Goal: Information Seeking & Learning: Learn about a topic

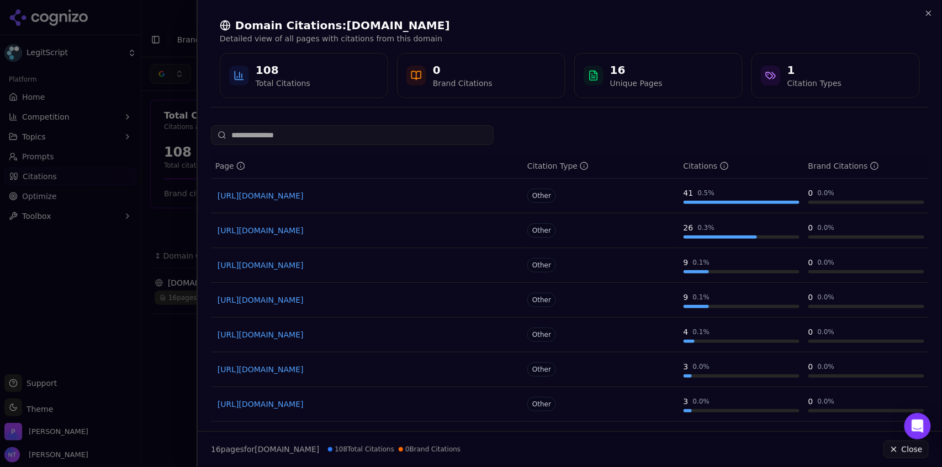
click at [168, 39] on div at bounding box center [471, 233] width 942 height 467
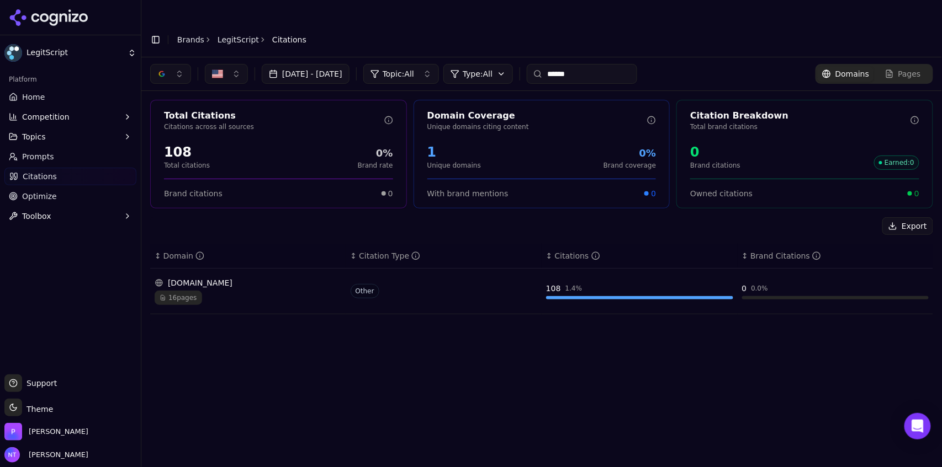
click at [192, 35] on link "Brands" at bounding box center [190, 39] width 27 height 9
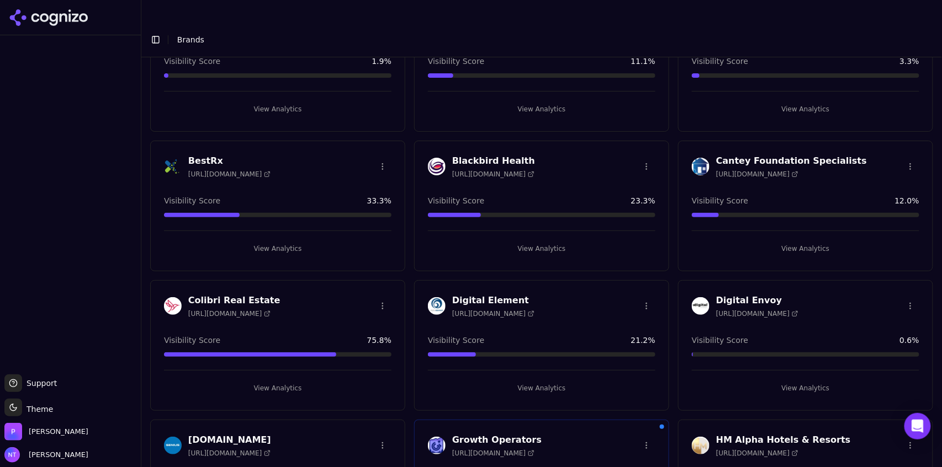
scroll to position [117, 0]
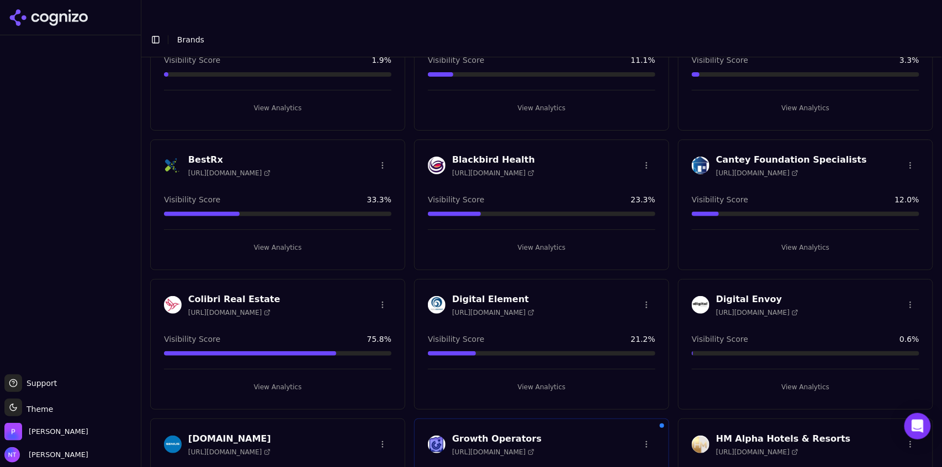
click at [532, 379] on button "View Analytics" at bounding box center [541, 388] width 227 height 18
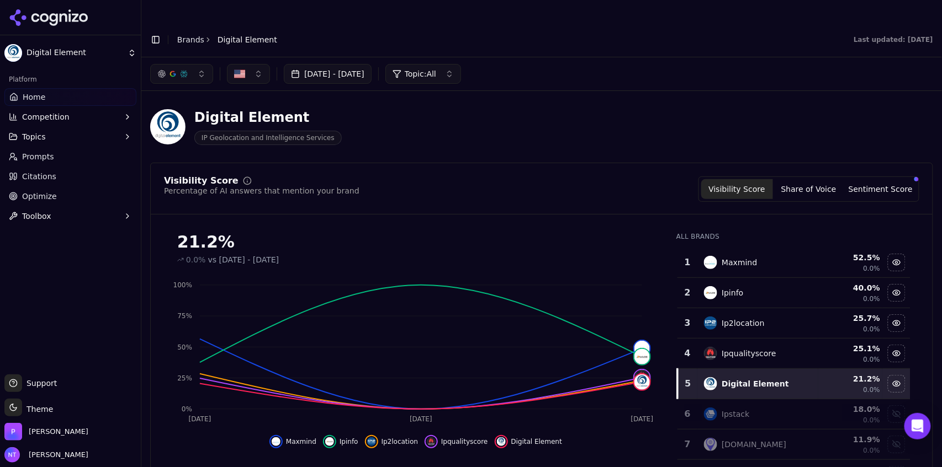
click at [173, 70] on div "button" at bounding box center [172, 74] width 9 height 9
click at [187, 111] on span "Google AI Overviews" at bounding box center [182, 119] width 70 height 22
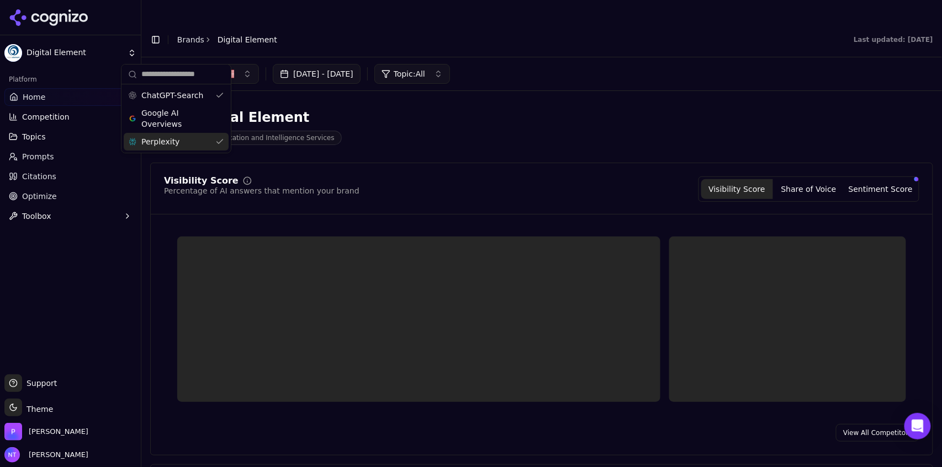
click at [179, 143] on div "Perplexity" at bounding box center [176, 142] width 105 height 18
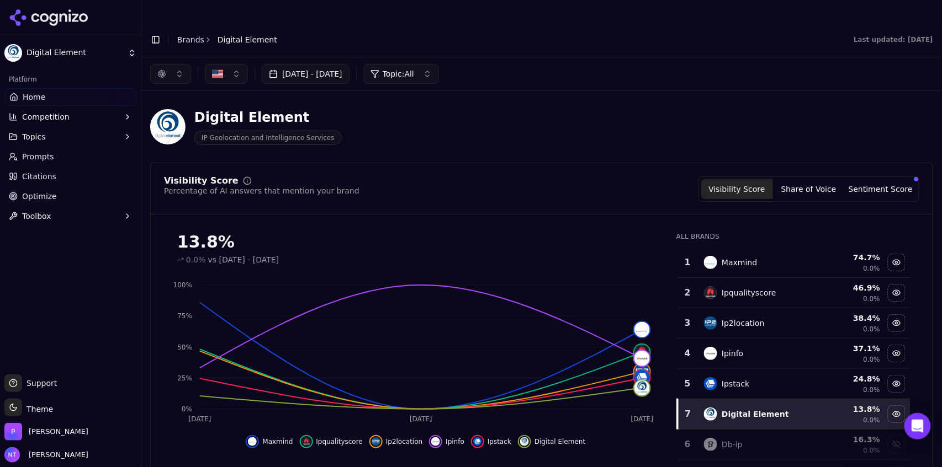
click at [177, 64] on button "button" at bounding box center [170, 74] width 41 height 20
click at [166, 118] on span "Google AI Overviews" at bounding box center [171, 119] width 70 height 22
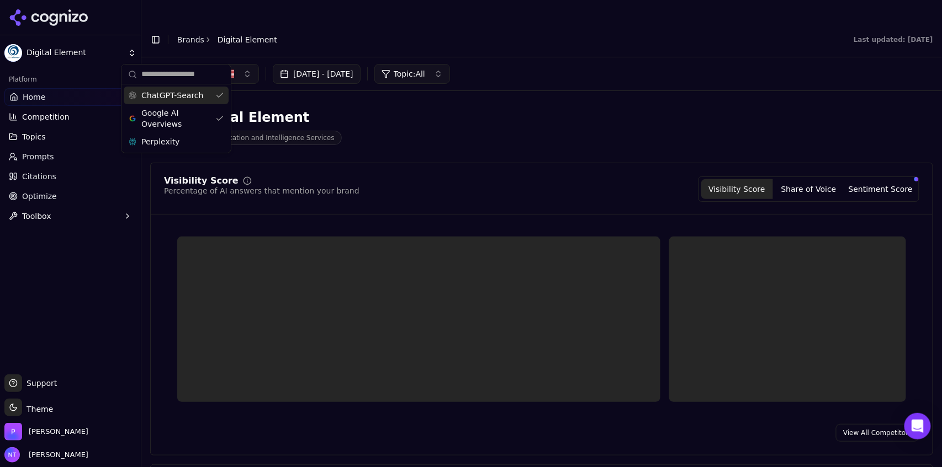
click at [163, 99] on span "ChatGPT-Search" at bounding box center [172, 95] width 62 height 11
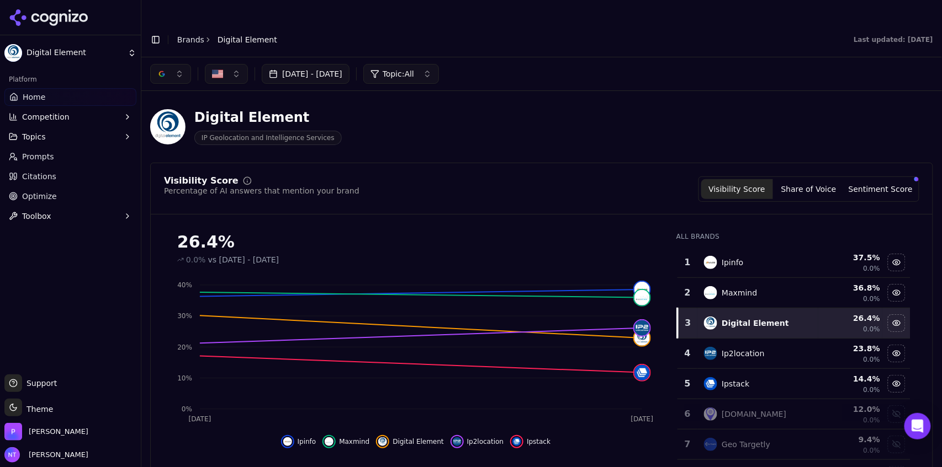
click at [168, 64] on button "button" at bounding box center [170, 74] width 41 height 20
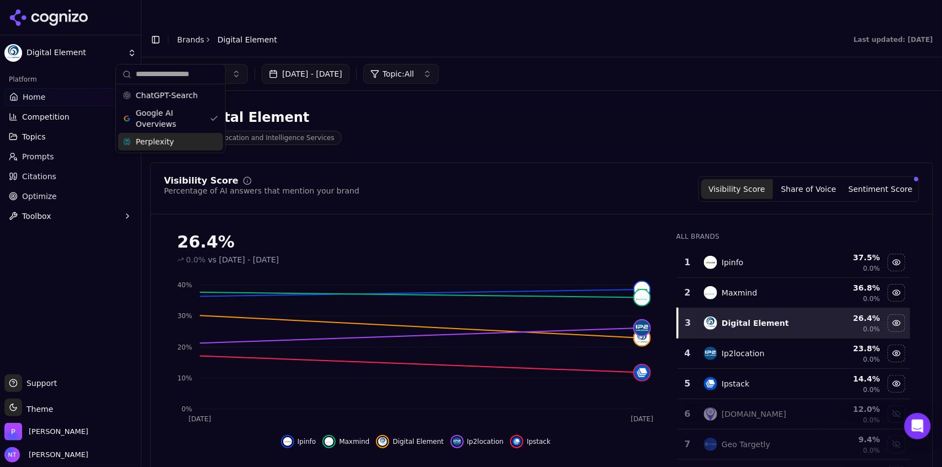
click at [166, 146] on span "Perplexity" at bounding box center [155, 141] width 38 height 11
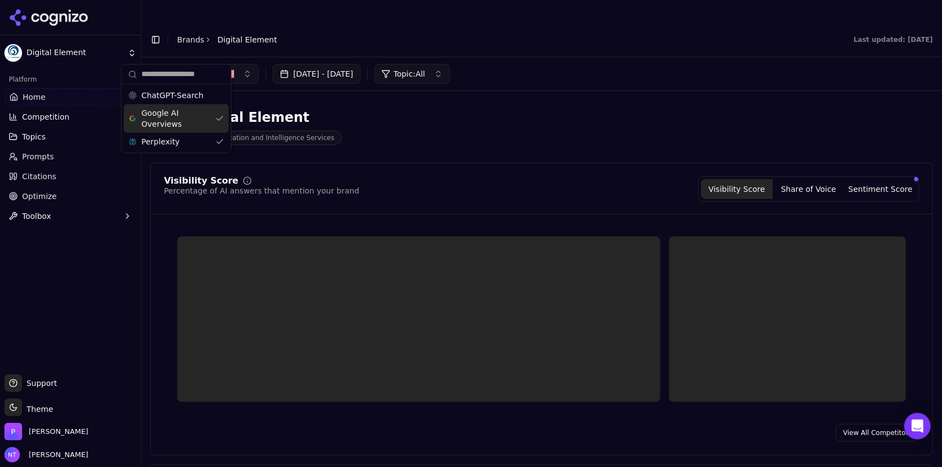
click at [162, 124] on span "Google AI Overviews" at bounding box center [176, 119] width 70 height 22
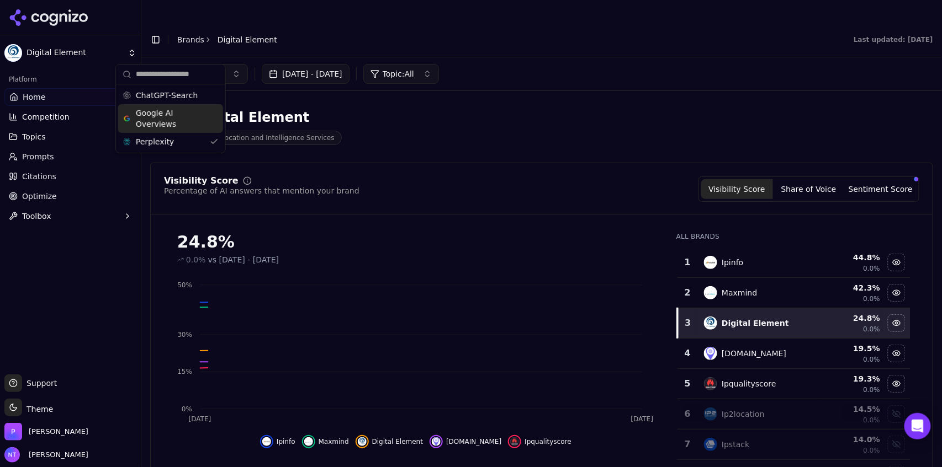
click at [737, 64] on div "Jul 15, 2025 - Aug 14, 2025 Topic: All" at bounding box center [541, 74] width 783 height 20
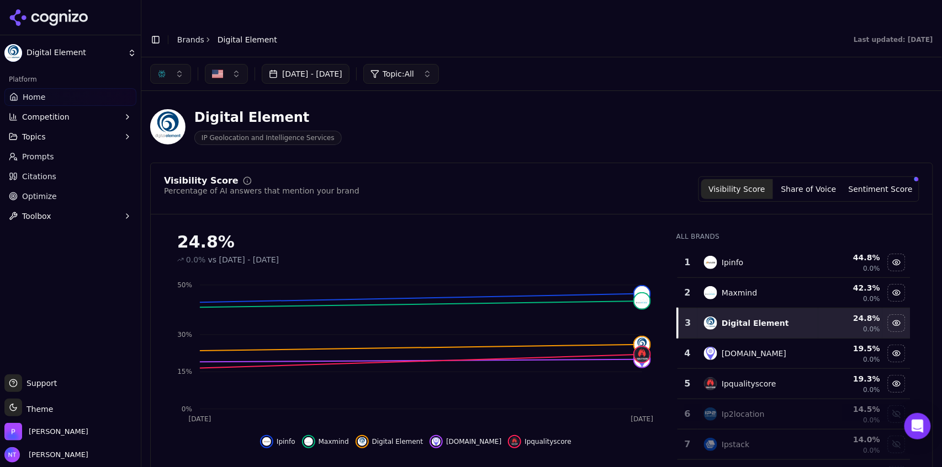
click at [177, 64] on button "button" at bounding box center [170, 74] width 41 height 20
click at [172, 122] on span "Google AI Overviews" at bounding box center [171, 119] width 70 height 22
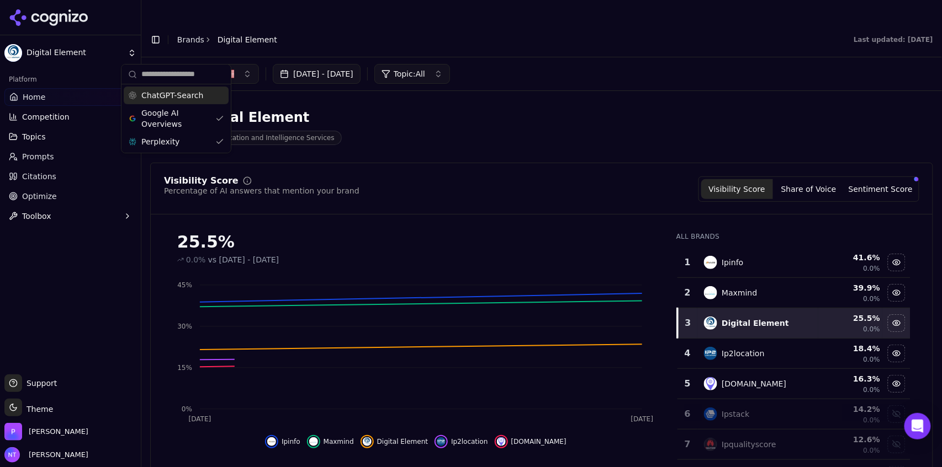
click at [178, 100] on div "ChatGPT-Search" at bounding box center [176, 96] width 105 height 18
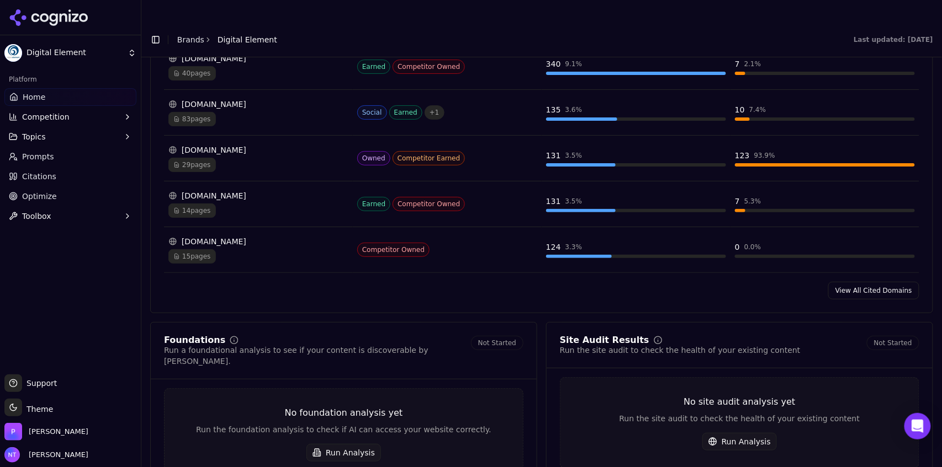
scroll to position [1210, 0]
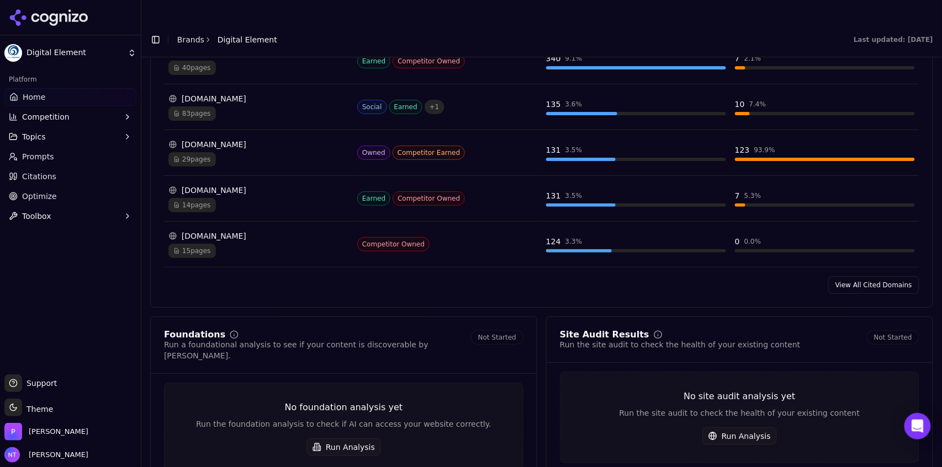
click at [873, 277] on link "View All Cited Domains" at bounding box center [873, 286] width 91 height 18
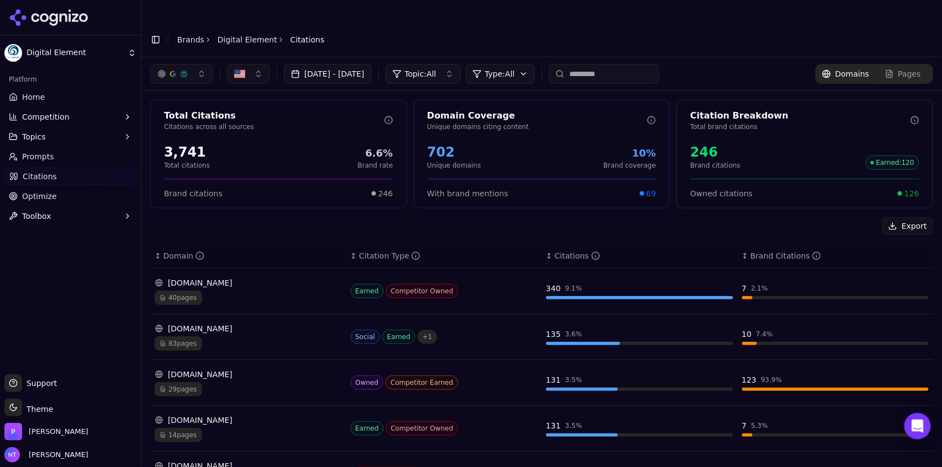
click at [187, 70] on div "button" at bounding box center [183, 74] width 9 height 9
click at [174, 111] on span "Google AI Overviews" at bounding box center [182, 119] width 70 height 22
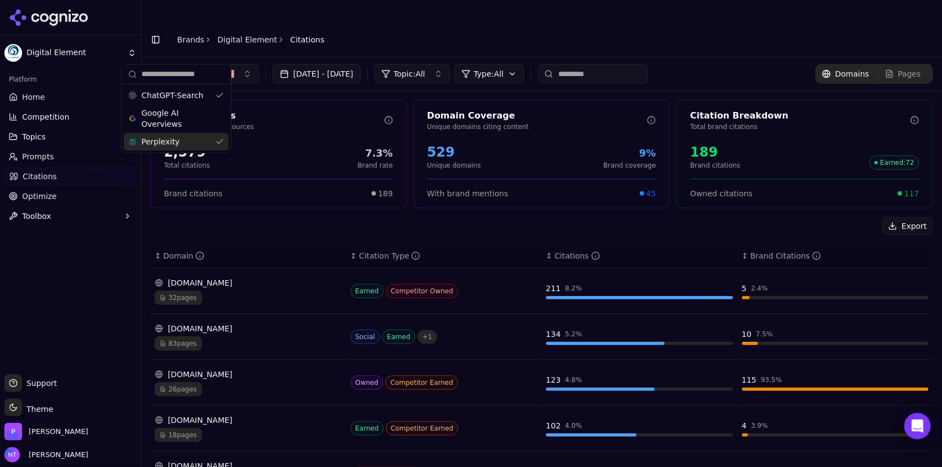
click at [172, 143] on span "Perplexity" at bounding box center [160, 141] width 38 height 11
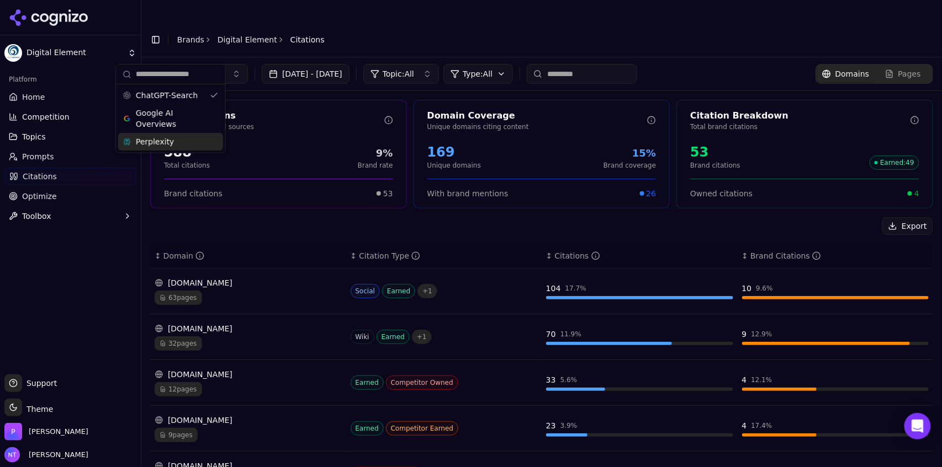
click at [178, 141] on div "Perplexity" at bounding box center [170, 142] width 105 height 18
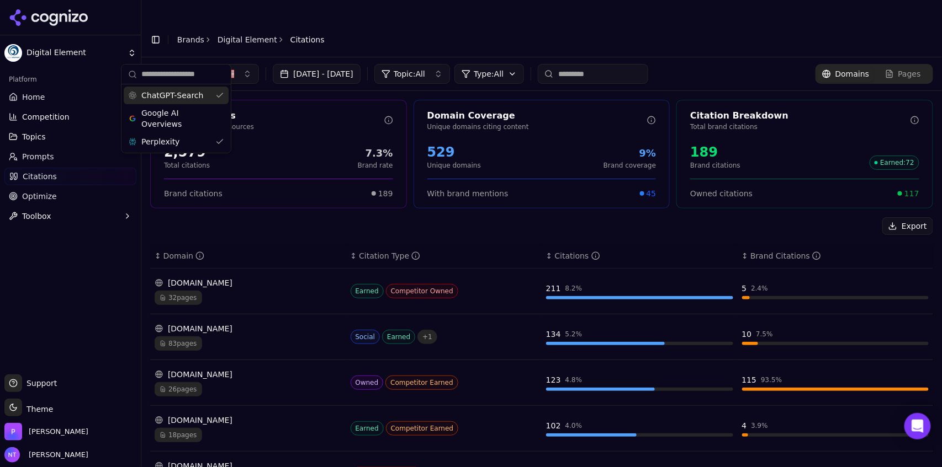
click at [179, 96] on span "ChatGPT-Search" at bounding box center [172, 95] width 62 height 11
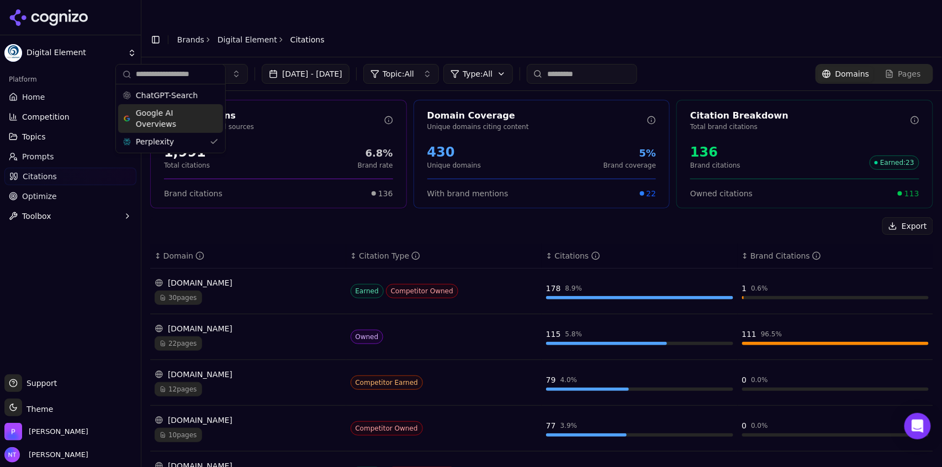
click at [164, 123] on span "Google AI Overviews" at bounding box center [171, 119] width 70 height 22
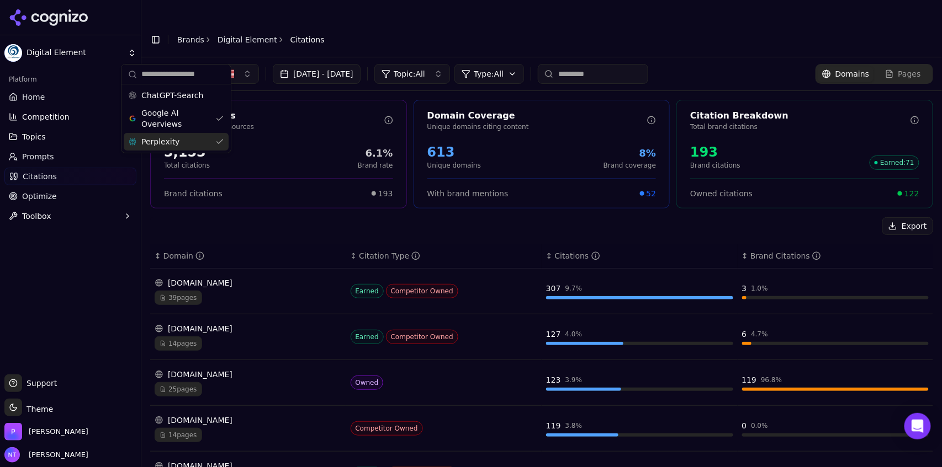
click at [163, 140] on span "Perplexity" at bounding box center [160, 141] width 38 height 11
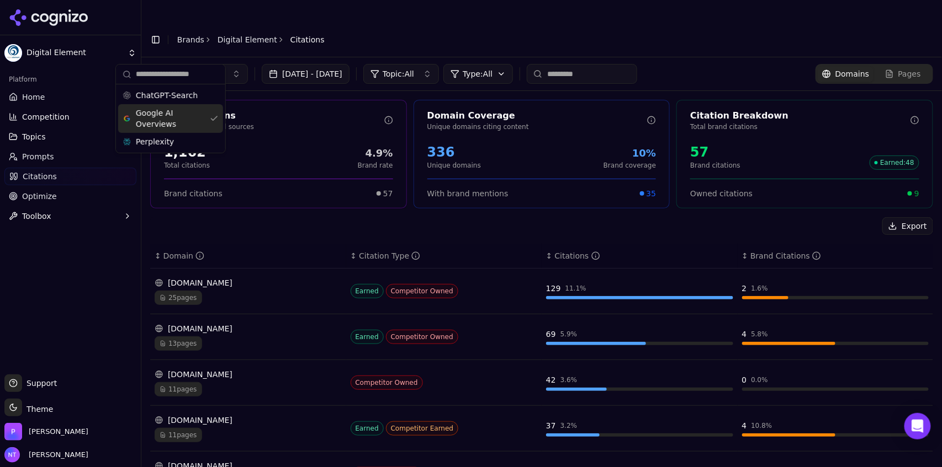
click at [673, 22] on header "Toggle Sidebar Brands Digital Element Citations" at bounding box center [541, 39] width 800 height 35
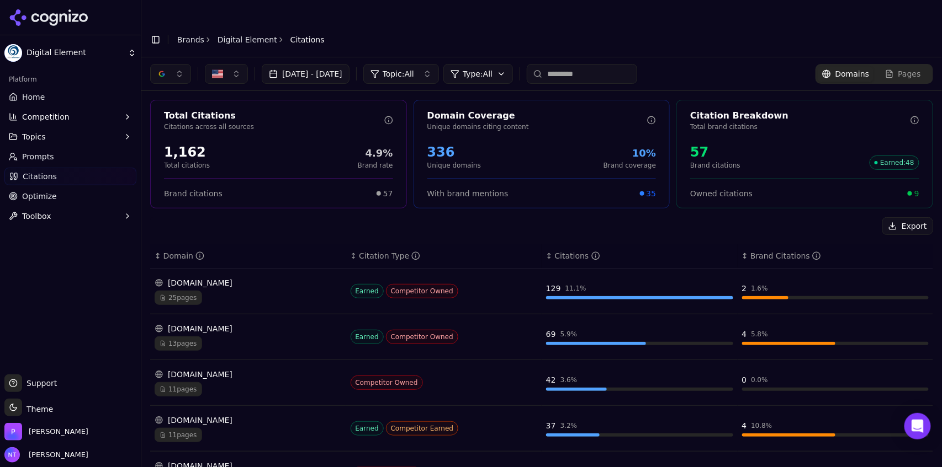
click at [176, 64] on button "button" at bounding box center [170, 74] width 41 height 20
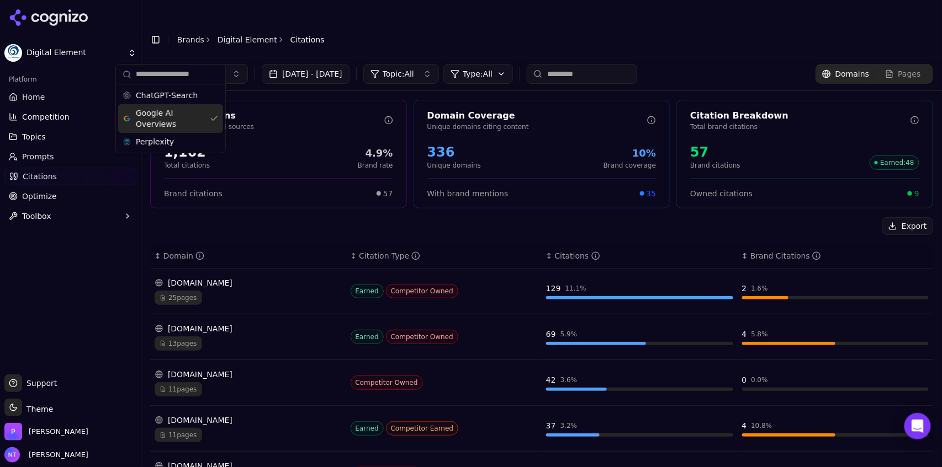
click at [171, 107] on div "Google AI Overviews" at bounding box center [170, 118] width 105 height 29
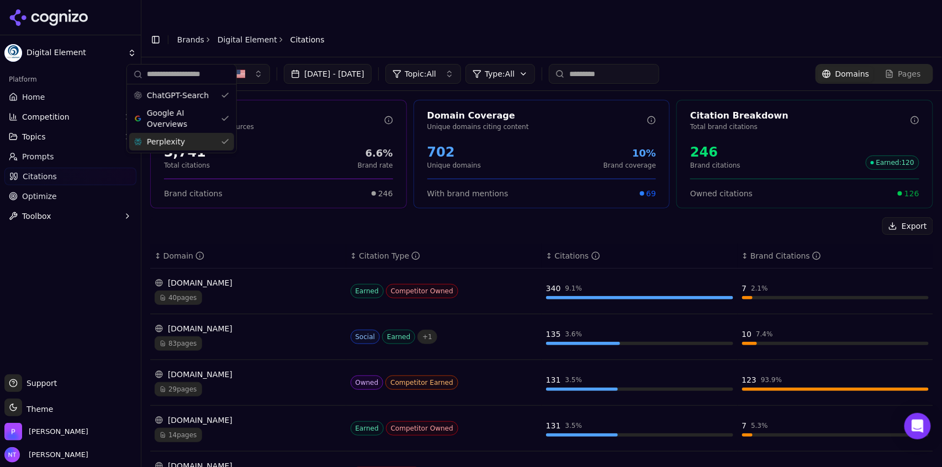
click at [420, 22] on header "Toggle Sidebar Brands Digital Element Citations" at bounding box center [541, 39] width 800 height 35
click at [190, 64] on button "button" at bounding box center [181, 74] width 63 height 20
click at [189, 121] on span "Google AI Overviews" at bounding box center [182, 119] width 70 height 22
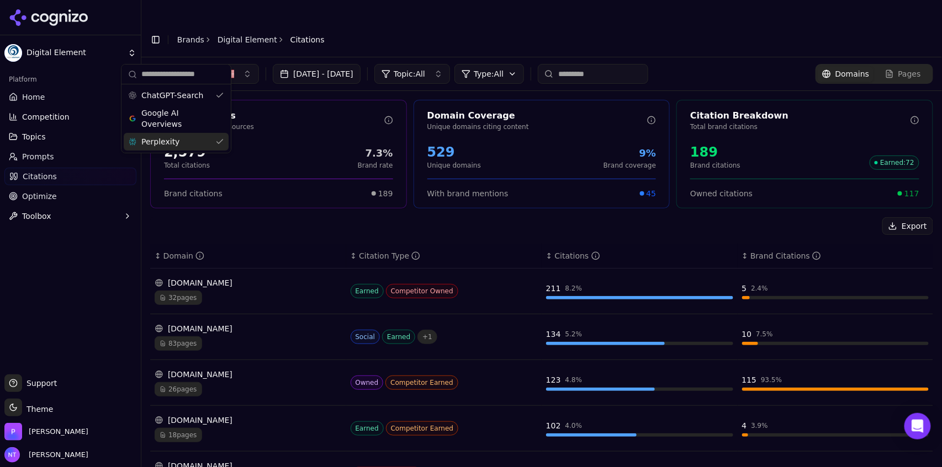
click at [183, 140] on div "Perplexity" at bounding box center [176, 142] width 105 height 18
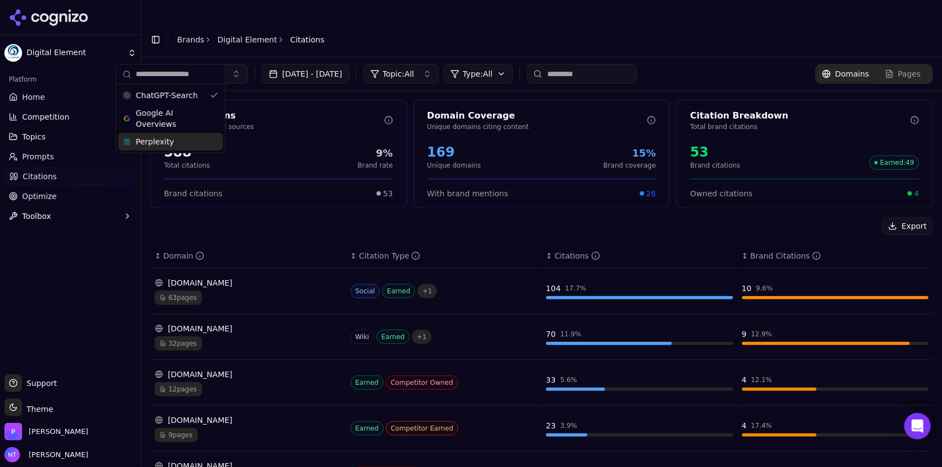
click at [567, 22] on header "Toggle Sidebar Brands Digital Element Citations" at bounding box center [541, 39] width 800 height 35
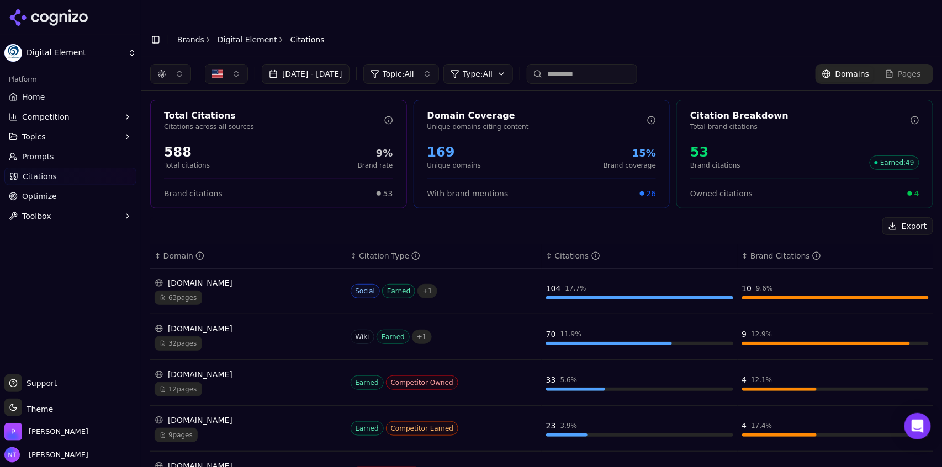
click at [637, 64] on input at bounding box center [582, 74] width 110 height 20
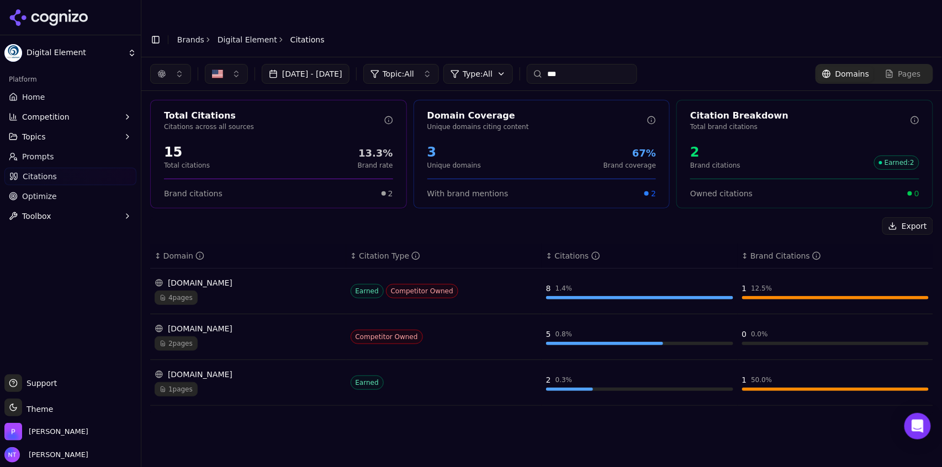
click at [169, 64] on button "button" at bounding box center [170, 74] width 41 height 20
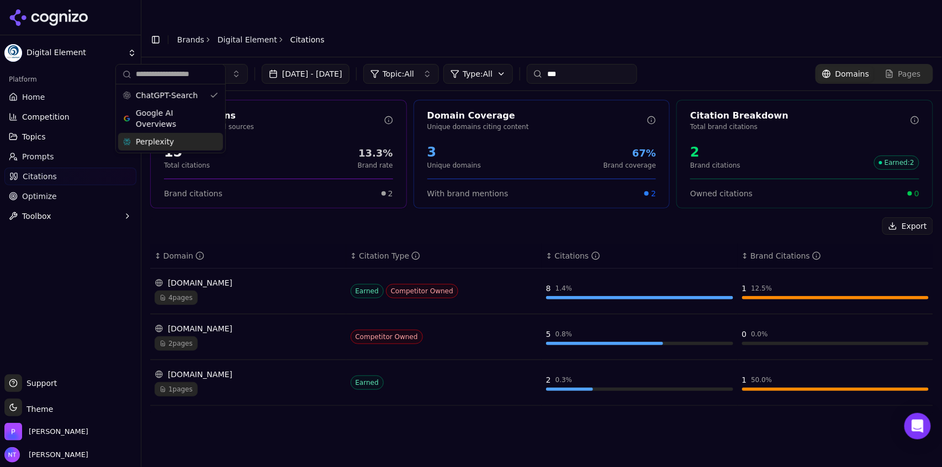
click at [156, 144] on span "Perplexity" at bounding box center [155, 141] width 38 height 11
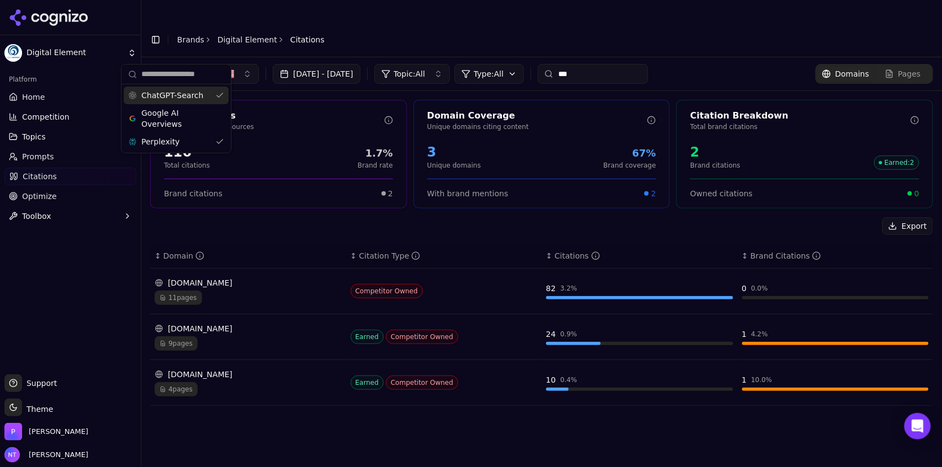
click at [179, 88] on div "ChatGPT-Search" at bounding box center [176, 96] width 105 height 18
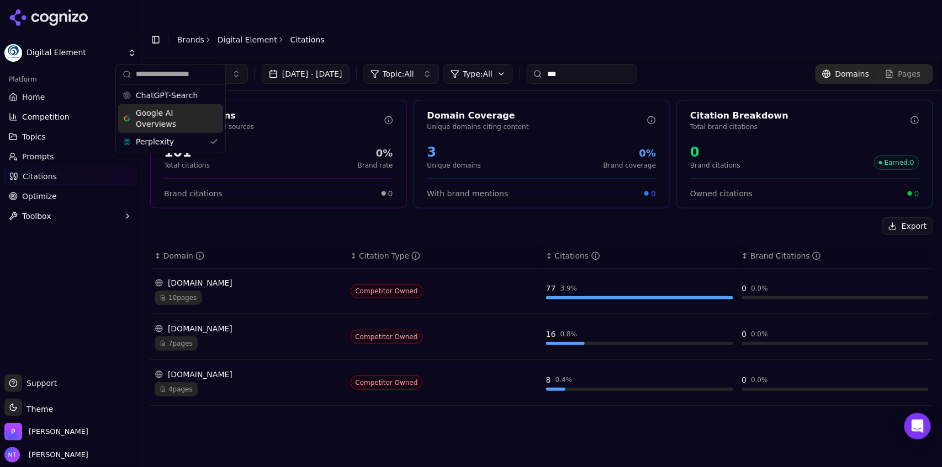
click at [588, 64] on input "***" at bounding box center [582, 74] width 110 height 20
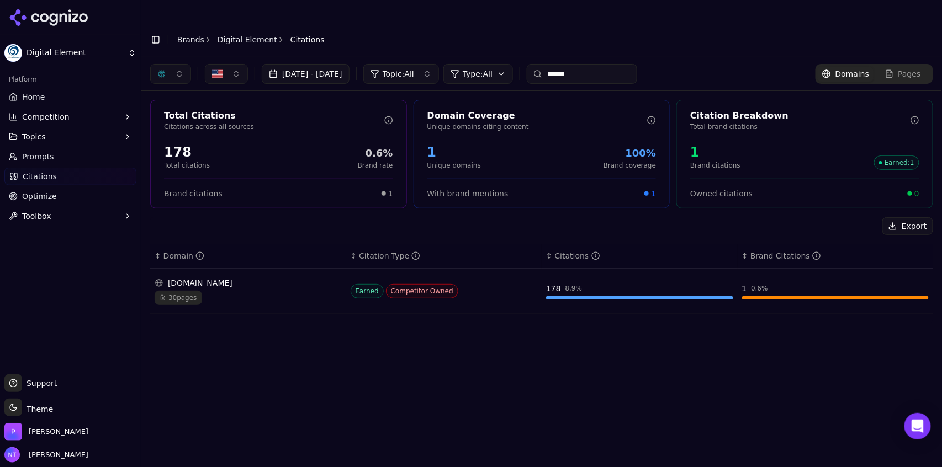
click at [593, 64] on input "******" at bounding box center [582, 74] width 110 height 20
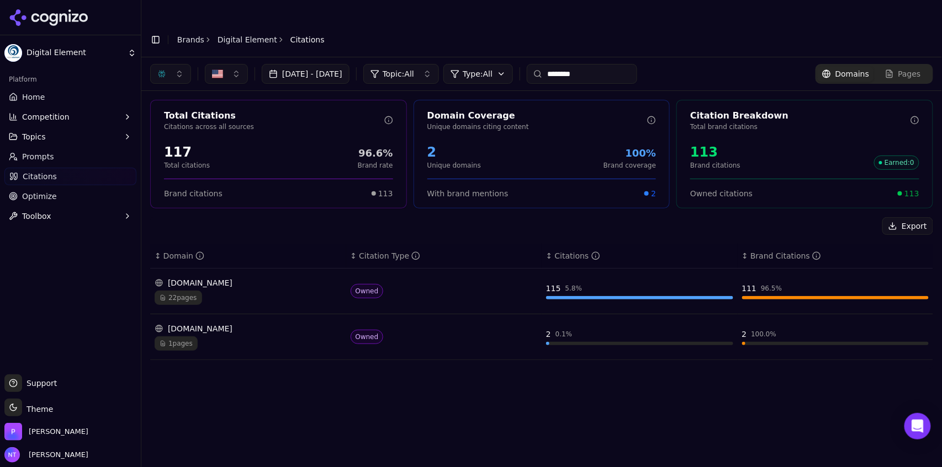
click at [179, 64] on button "button" at bounding box center [170, 74] width 41 height 20
click at [171, 116] on span "Google AI Overviews" at bounding box center [171, 119] width 70 height 22
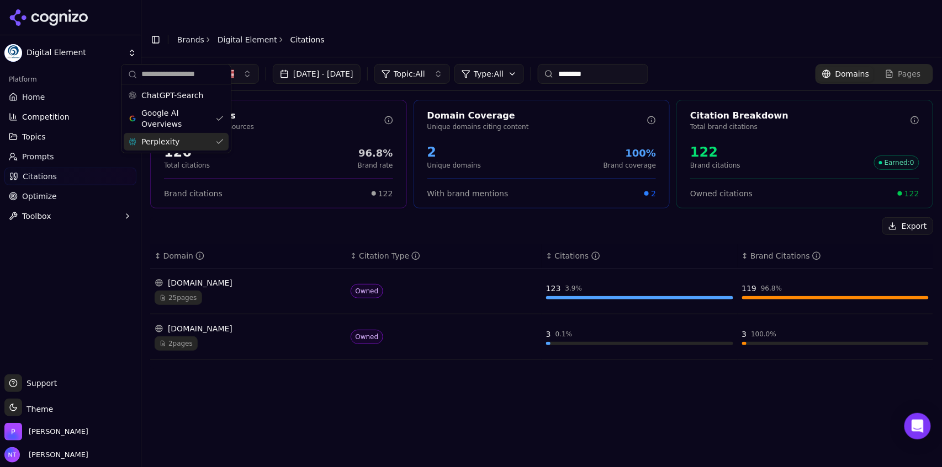
click at [170, 145] on span "Perplexity" at bounding box center [160, 141] width 38 height 11
click at [438, 424] on div "Jul 15, 2025 - Aug 14, 2025 Topic: All Type: All ******** Domains Pages Total C…" at bounding box center [541, 273] width 800 height 432
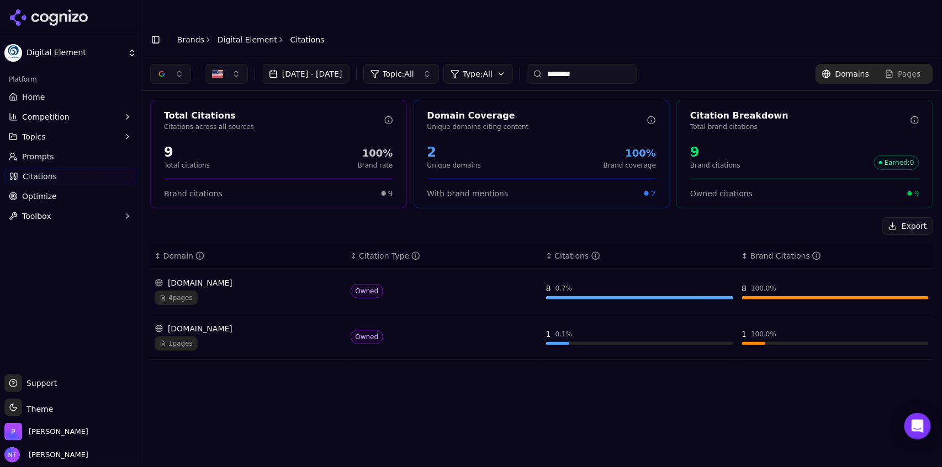
click at [603, 64] on input "********" at bounding box center [582, 74] width 110 height 20
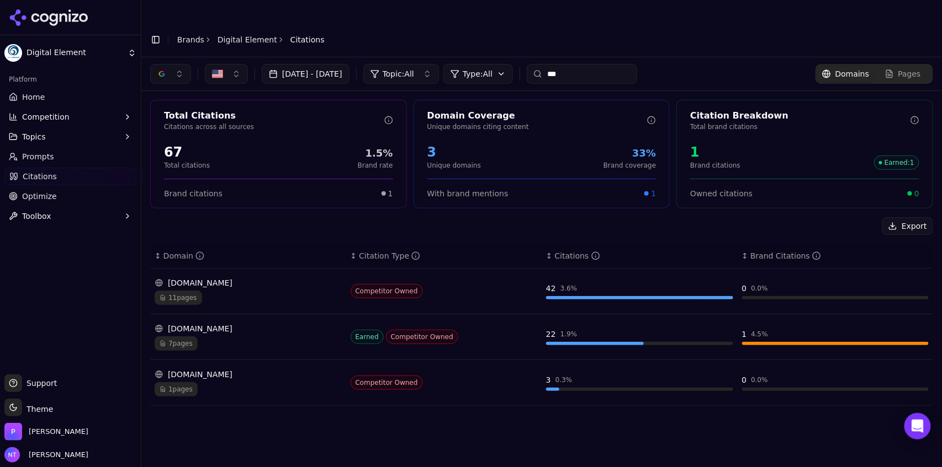
click at [592, 64] on input "***" at bounding box center [582, 74] width 110 height 20
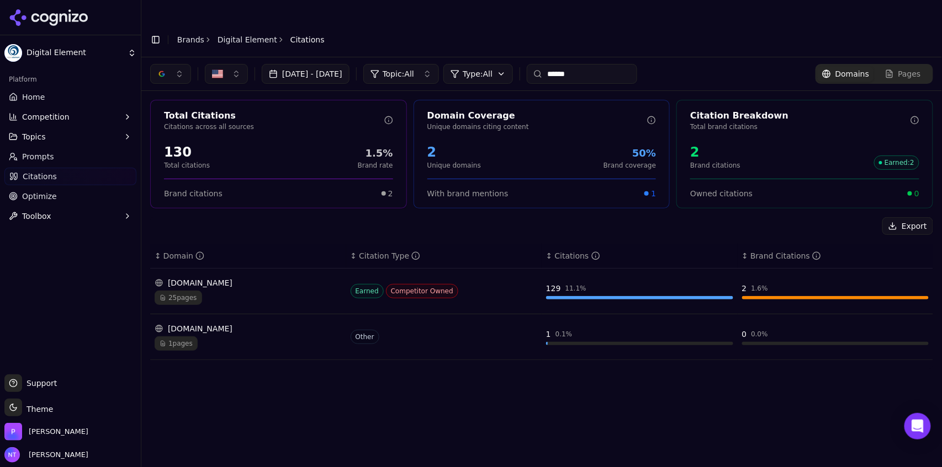
type input "******"
click at [241, 34] on link "Digital Element" at bounding box center [247, 39] width 60 height 11
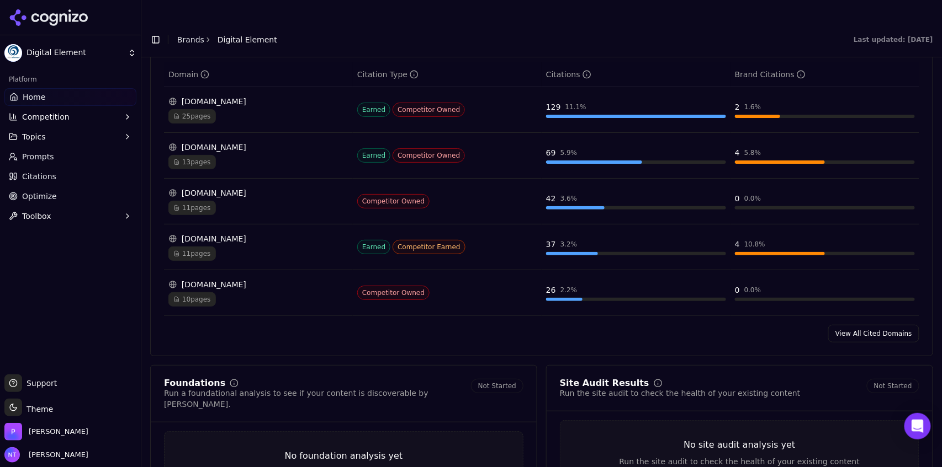
scroll to position [1164, 0]
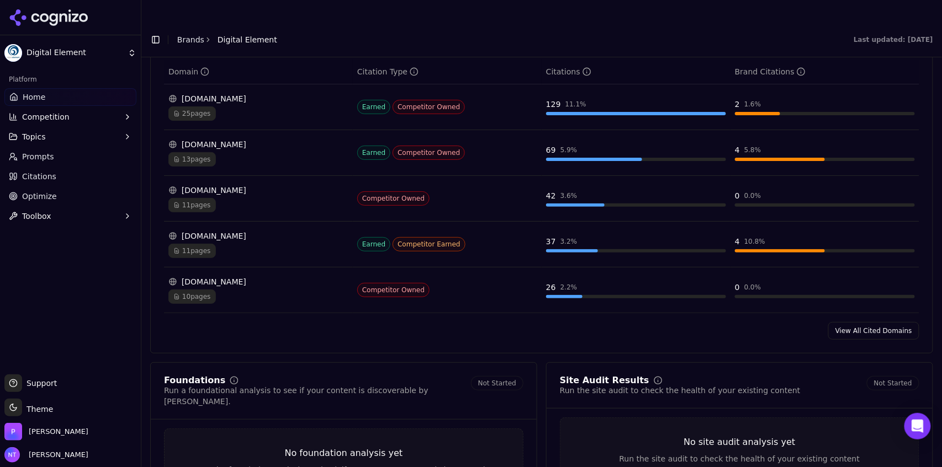
click at [881, 322] on link "View All Cited Domains" at bounding box center [873, 331] width 91 height 18
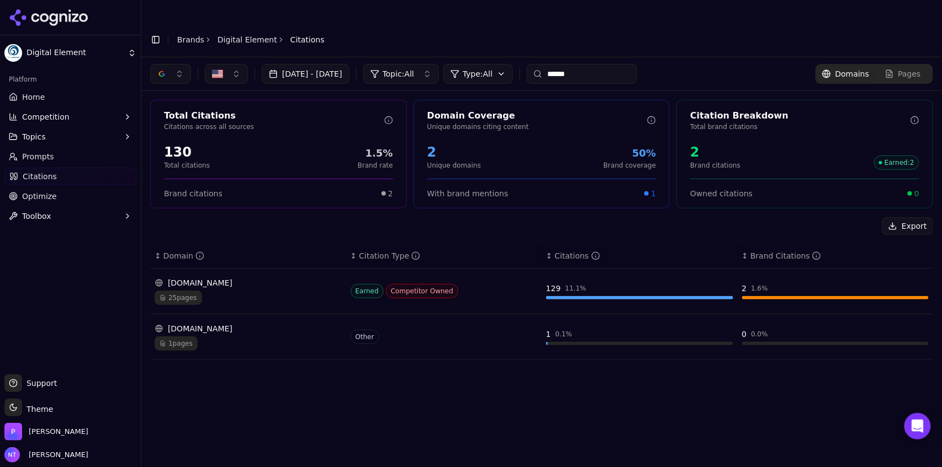
click at [169, 64] on button "button" at bounding box center [170, 74] width 41 height 20
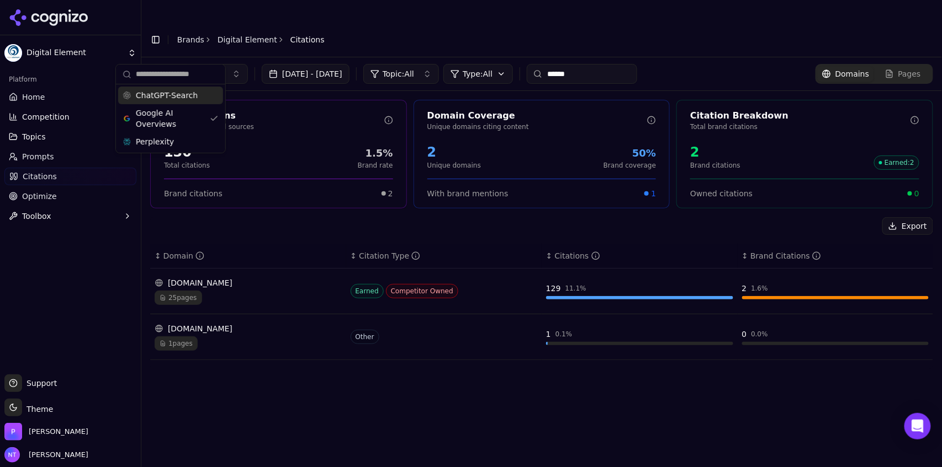
click at [161, 104] on div "ChatGPT-Search" at bounding box center [170, 96] width 105 height 18
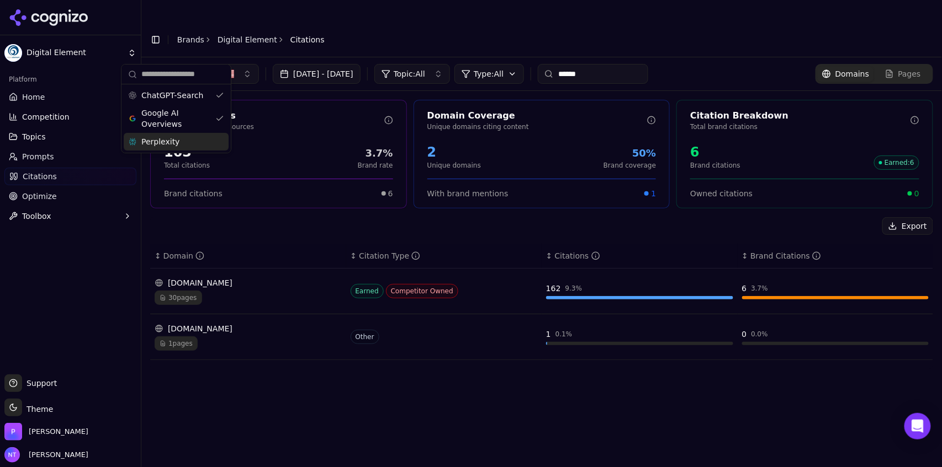
click at [160, 139] on span "Perplexity" at bounding box center [160, 141] width 38 height 11
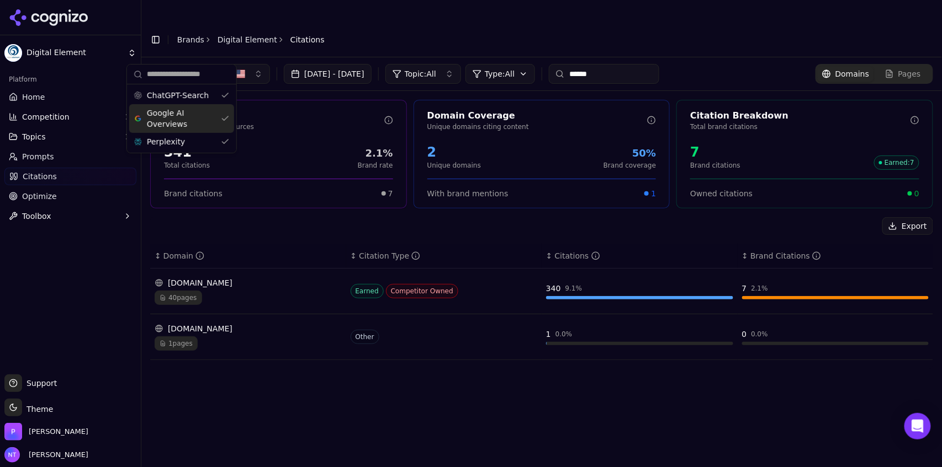
click at [461, 28] on header "Toggle Sidebar Brands Digital Element Citations" at bounding box center [541, 39] width 800 height 35
click at [605, 64] on input "******" at bounding box center [604, 74] width 110 height 20
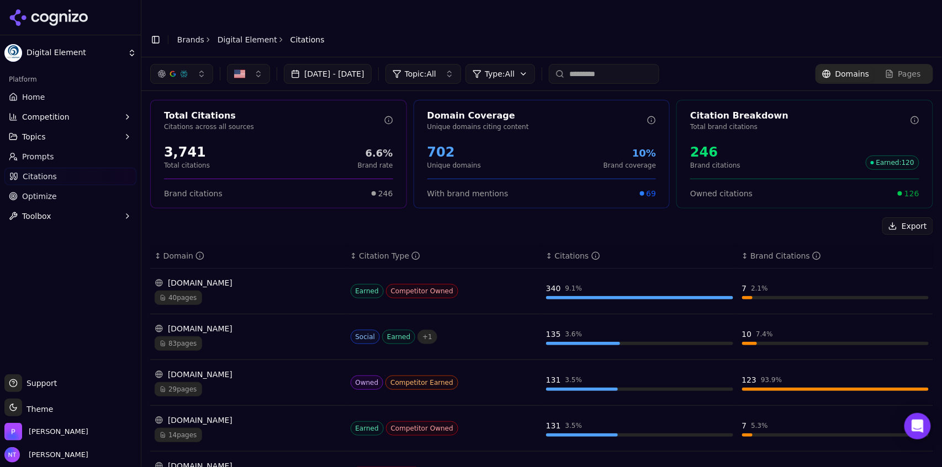
click at [303, 323] on div "reddit.com" at bounding box center [248, 328] width 187 height 11
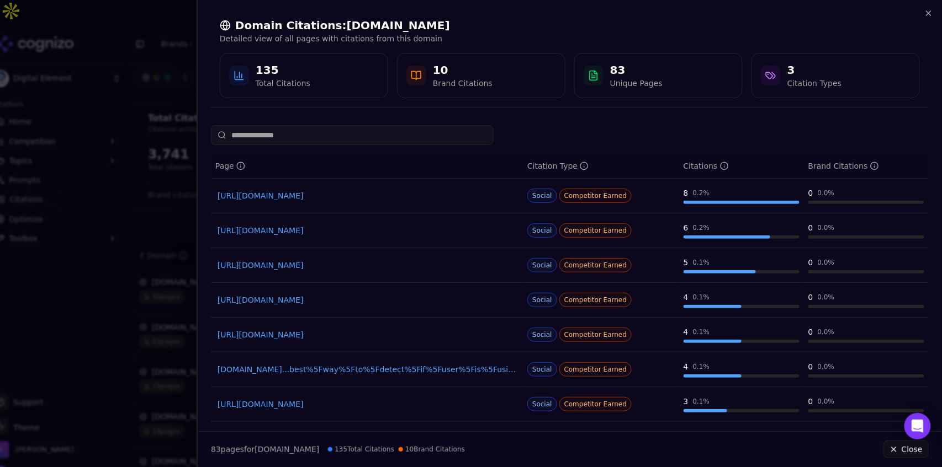
click at [825, 168] on div "Brand Citations" at bounding box center [843, 166] width 71 height 11
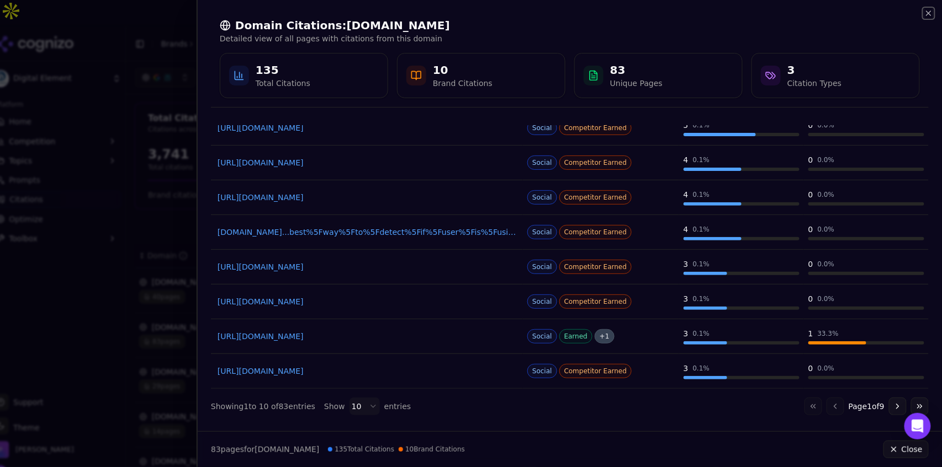
click at [929, 16] on icon "button" at bounding box center [928, 13] width 9 height 9
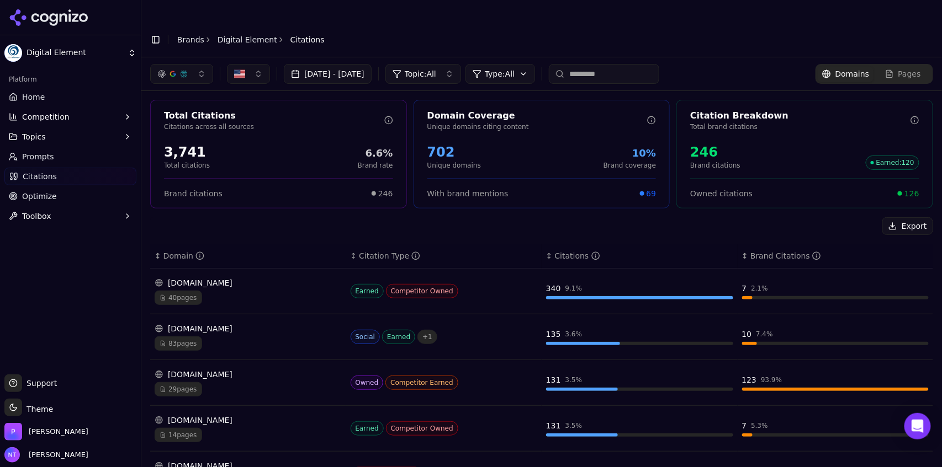
click at [611, 64] on input at bounding box center [604, 74] width 110 height 20
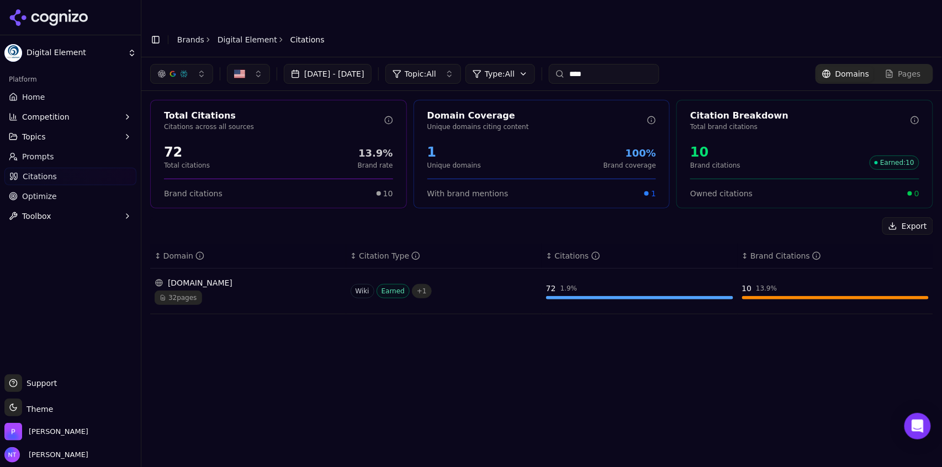
type input "****"
click at [268, 278] on div "en.wikipedia.org 32 pages" at bounding box center [248, 292] width 187 height 28
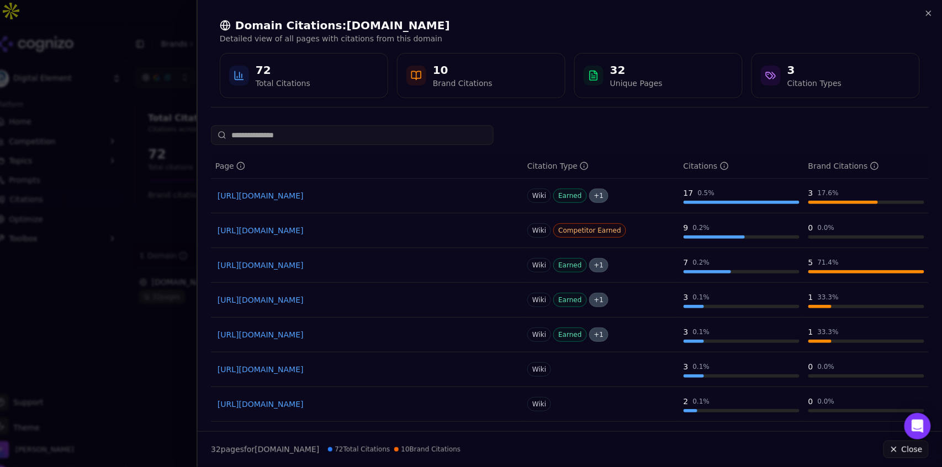
click at [408, 132] on input at bounding box center [352, 135] width 283 height 20
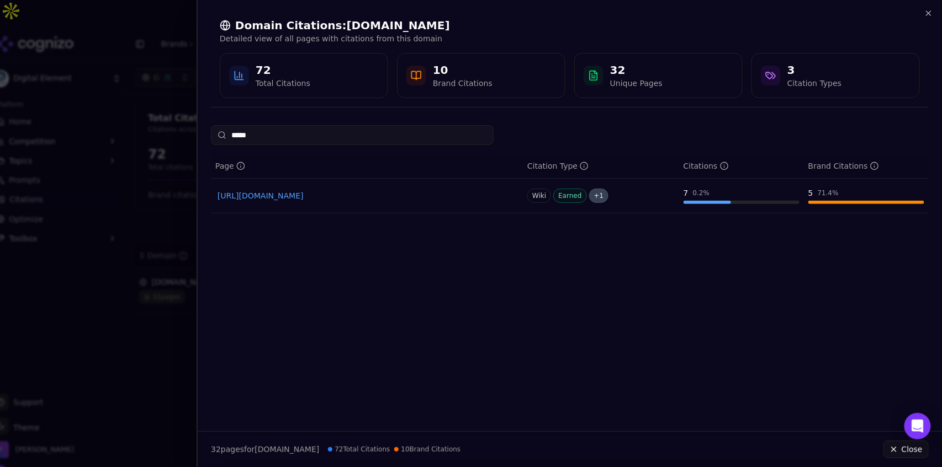
type input "******"
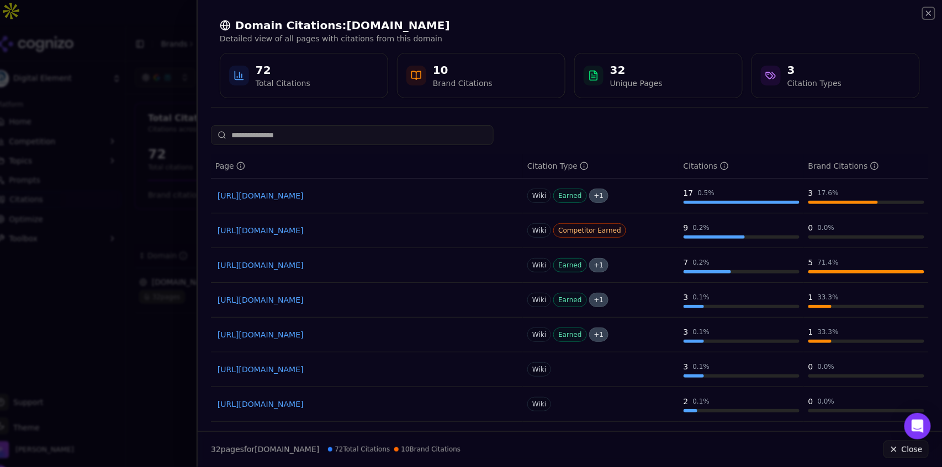
click at [926, 13] on icon "button" at bounding box center [928, 13] width 9 height 9
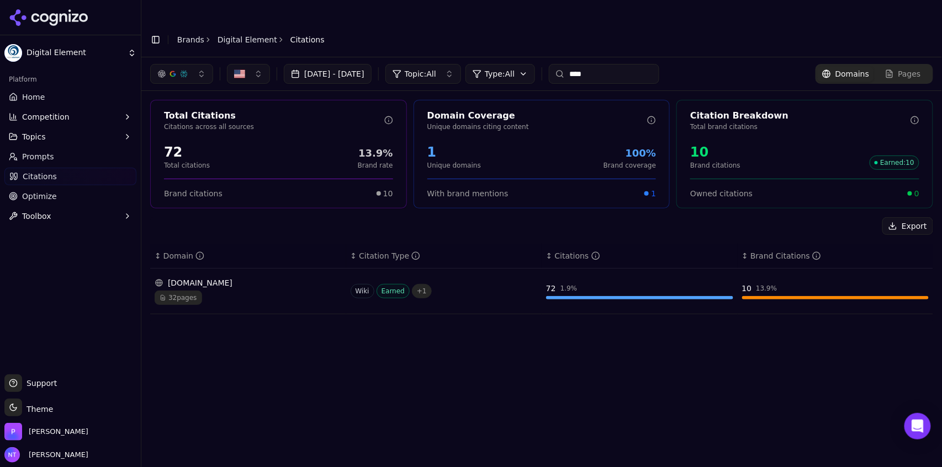
click at [638, 64] on input "****" at bounding box center [604, 74] width 110 height 20
type input "********"
click at [616, 64] on input "********" at bounding box center [604, 74] width 110 height 20
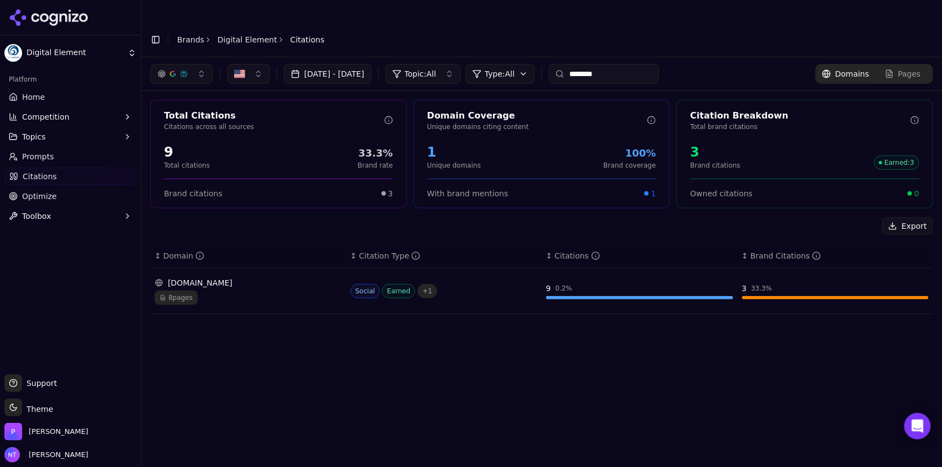
click at [616, 64] on input "********" at bounding box center [604, 74] width 110 height 20
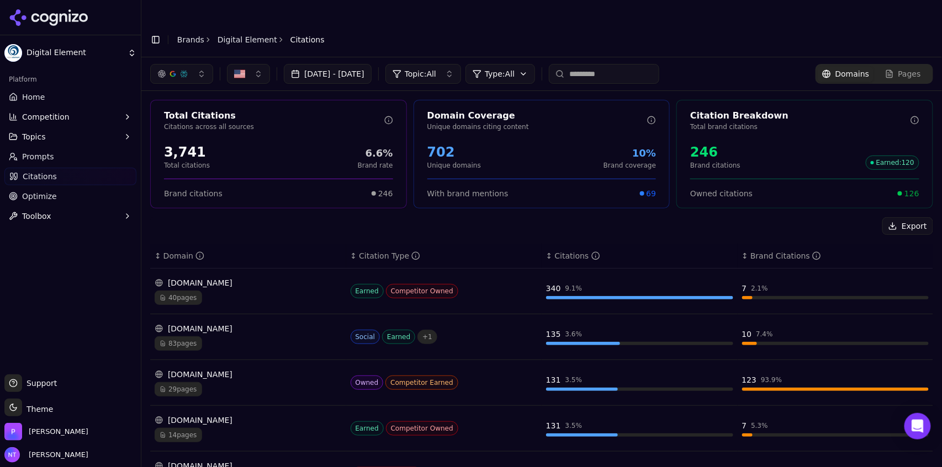
click at [240, 291] on div "40 pages" at bounding box center [248, 298] width 187 height 14
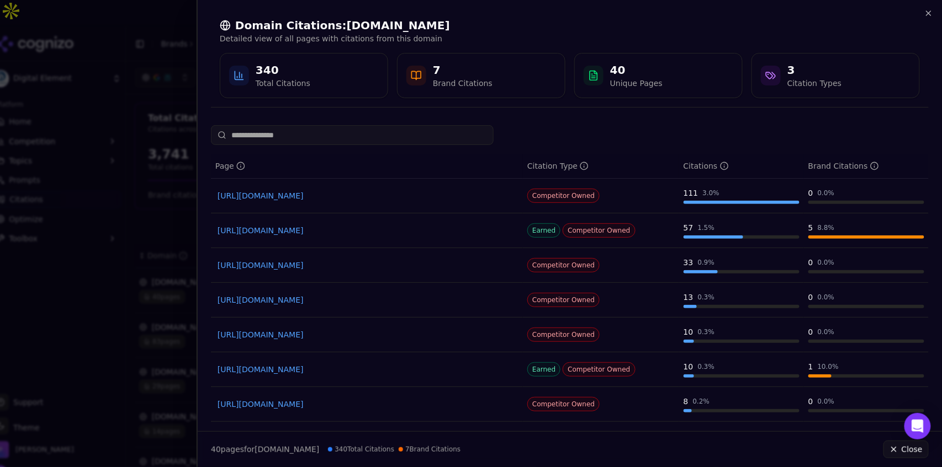
click at [349, 138] on input at bounding box center [352, 135] width 283 height 20
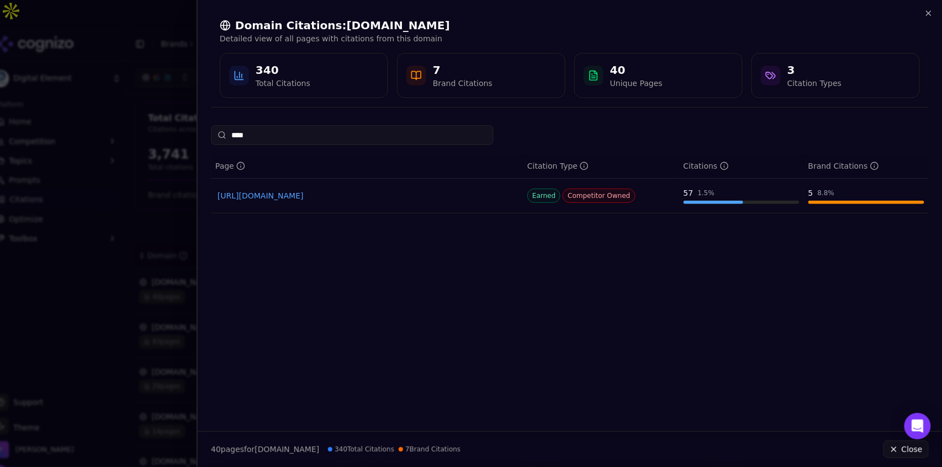
type input "****"
click at [362, 194] on link "https://ipinfo.io/blog/best-ip-geolocation-api" at bounding box center [366, 195] width 299 height 11
click at [926, 13] on icon "button" at bounding box center [928, 13] width 9 height 9
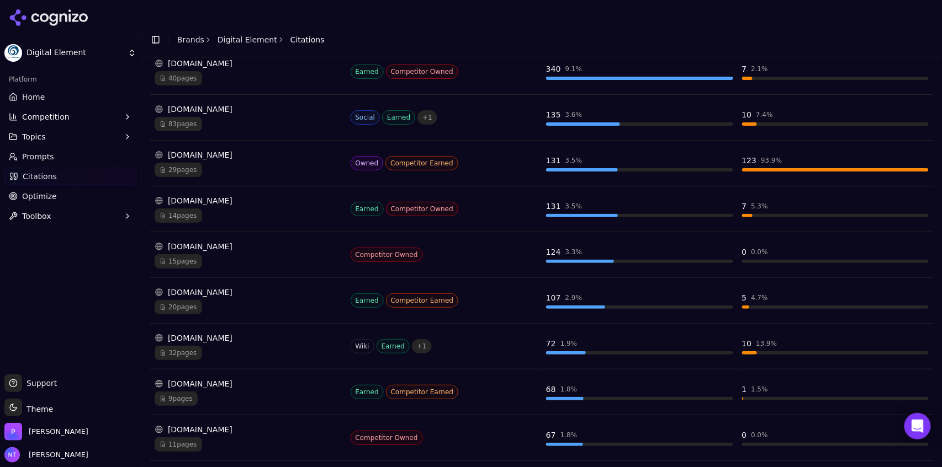
scroll to position [28, 0]
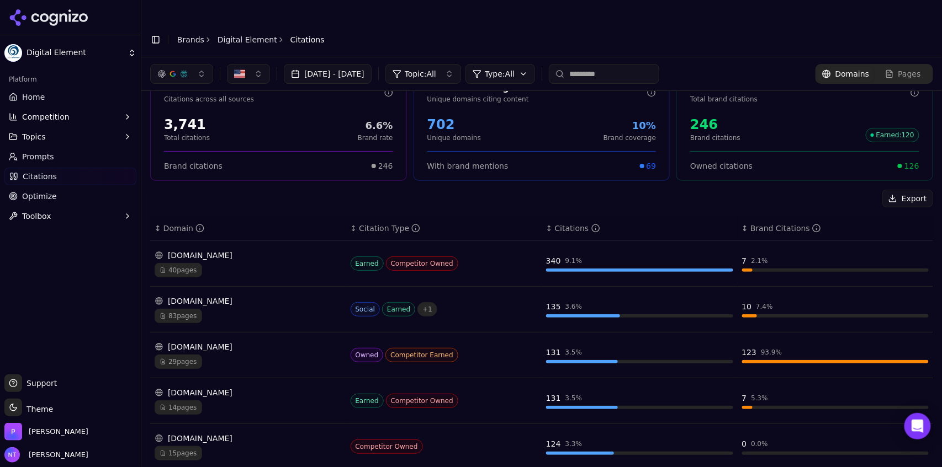
click at [299, 296] on div "reddit.com 83 pages" at bounding box center [248, 310] width 187 height 28
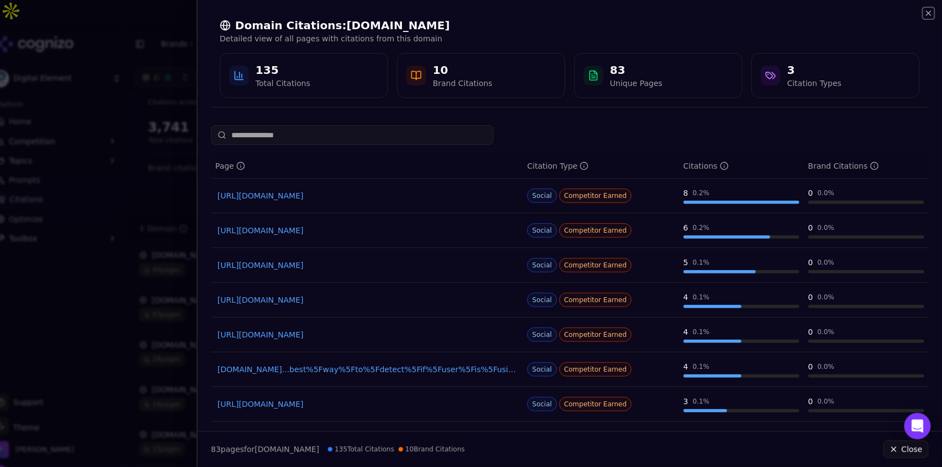
click at [927, 15] on icon "button" at bounding box center [928, 13] width 4 height 4
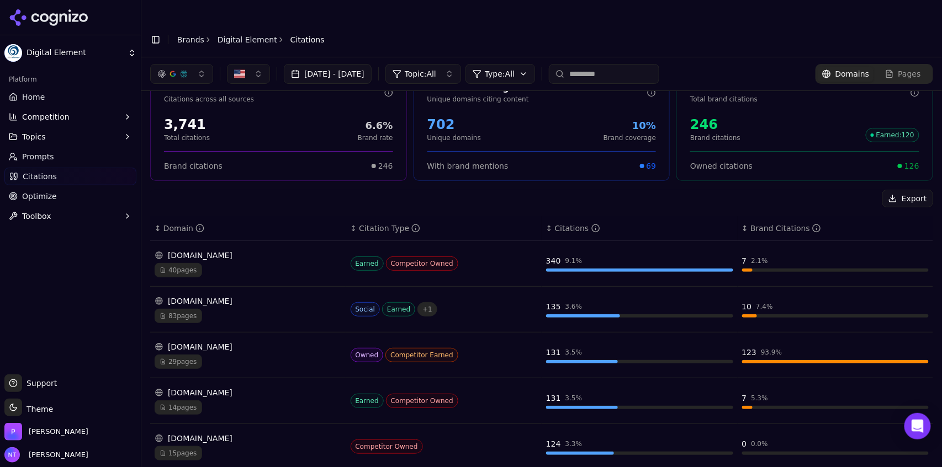
click at [449, 302] on div "Social Earned + 1" at bounding box center [443, 309] width 187 height 14
click at [312, 309] on div "83 pages" at bounding box center [248, 316] width 187 height 14
